Goal: Find specific page/section: Find specific page/section

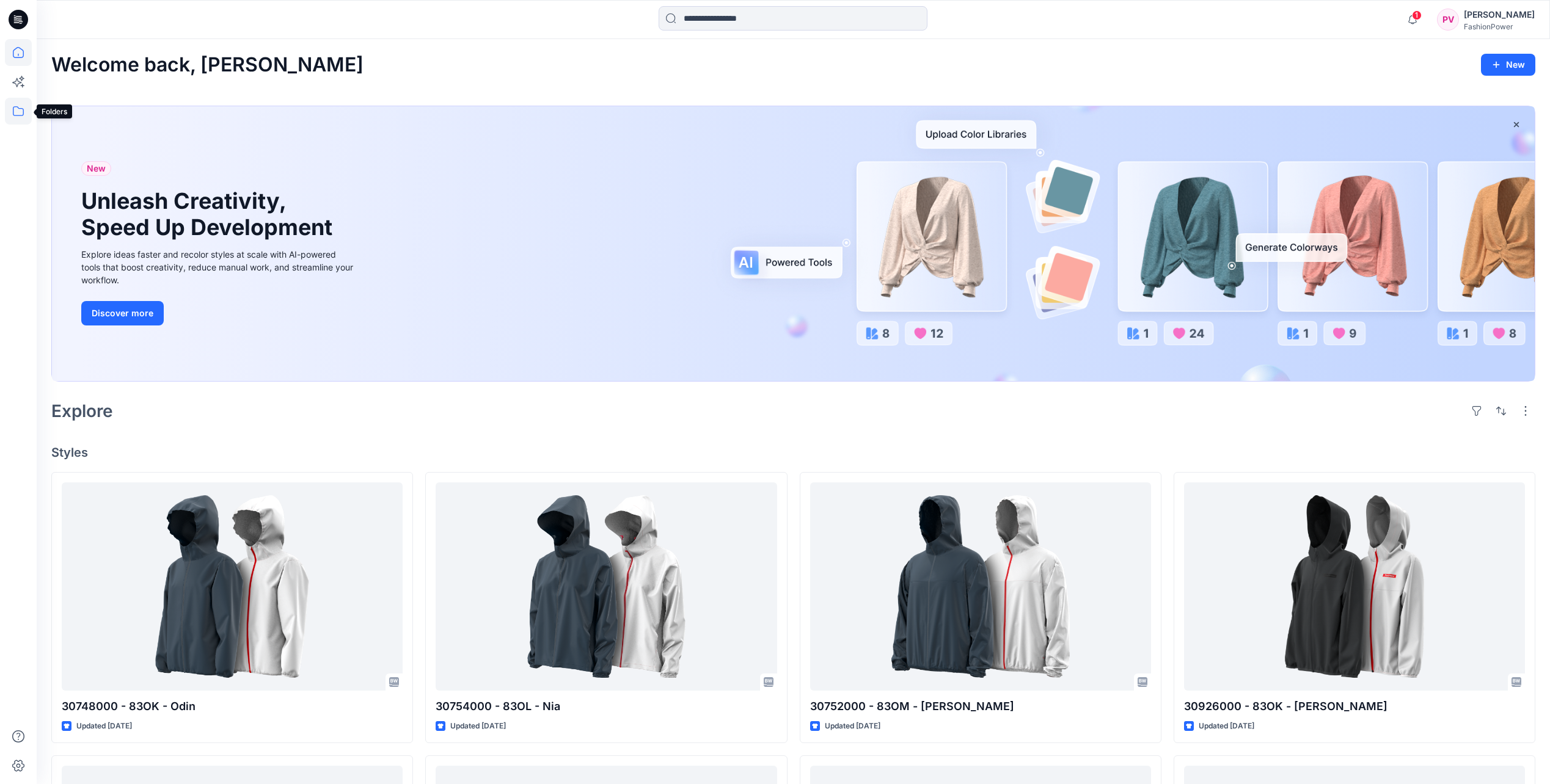
click at [19, 110] on icon at bounding box center [18, 110] width 27 height 27
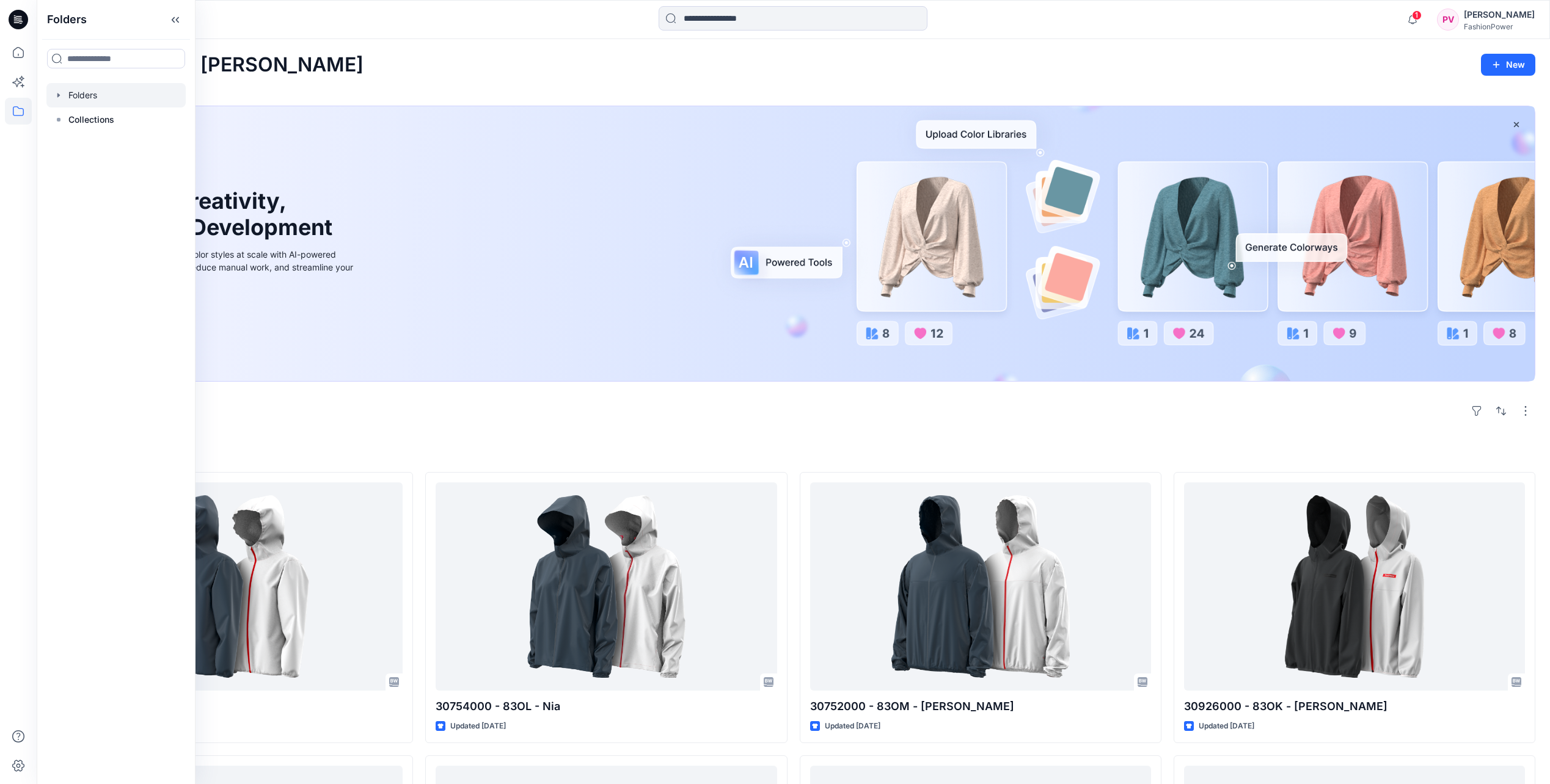
click at [62, 92] on icon "button" at bounding box center [58, 95] width 9 height 9
click at [71, 240] on icon "button" at bounding box center [70, 241] width 9 height 9
click at [84, 266] on icon "button" at bounding box center [83, 265] width 3 height 4
click at [110, 270] on div at bounding box center [117, 266] width 143 height 25
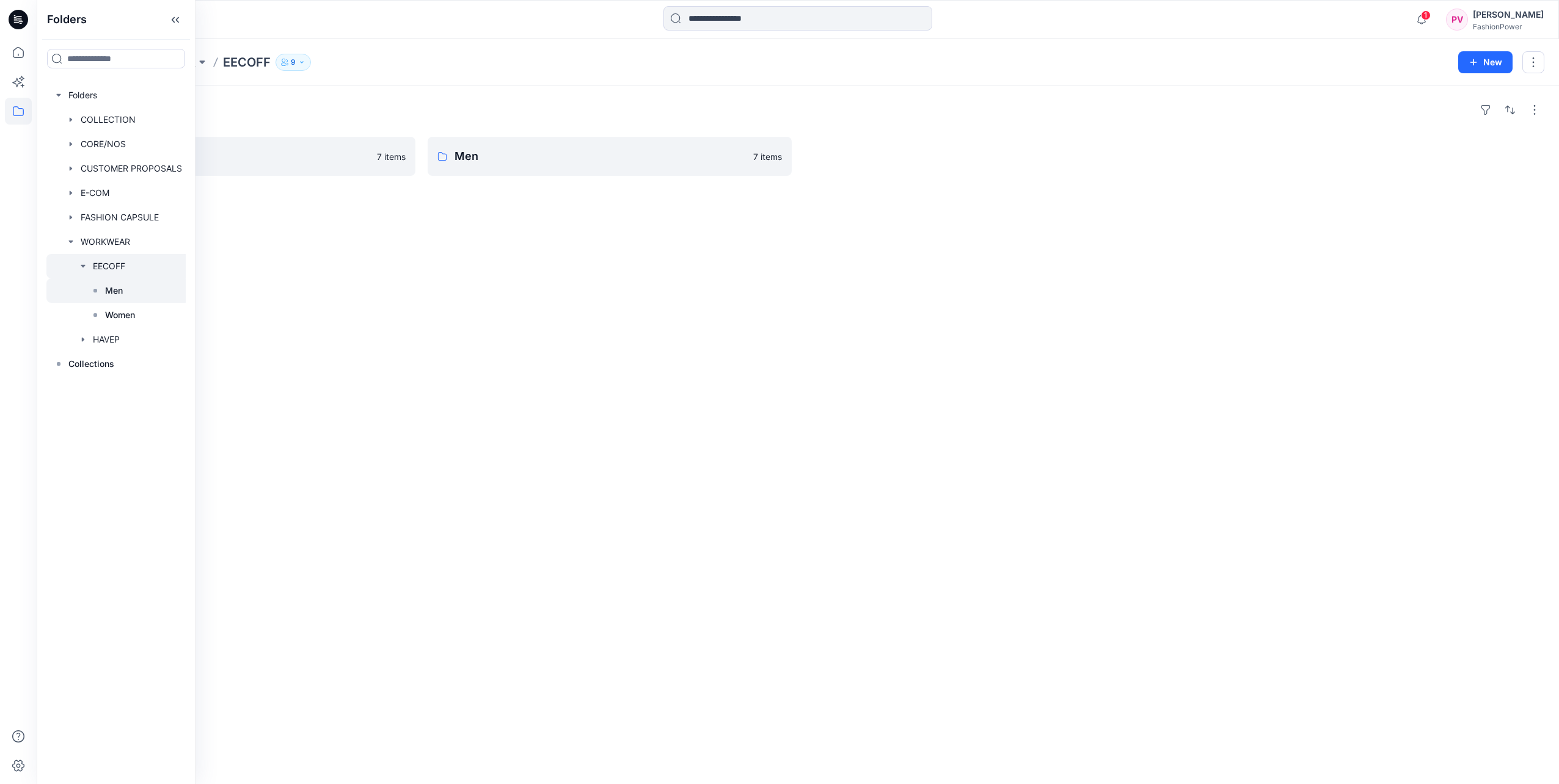
click at [114, 295] on p "Men" at bounding box center [114, 290] width 18 height 15
